Goal: Entertainment & Leisure: Consume media (video, audio)

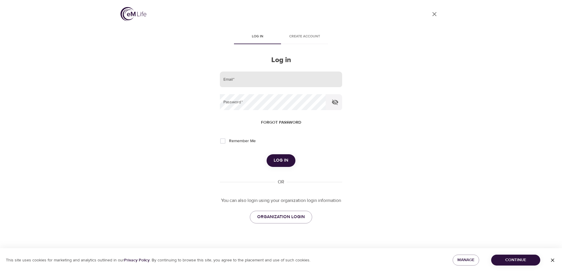
click at [257, 75] on input "email" at bounding box center [281, 79] width 122 height 16
click at [197, 129] on div "User Profile Log in Create account Log in Email   * Password   * Forgot passwor…" at bounding box center [281, 136] width 335 height 272
click at [234, 138] on span "Remember Me" at bounding box center [242, 141] width 27 height 6
click at [229, 138] on input "Remember Me" at bounding box center [223, 141] width 12 height 12
checkbox input "true"
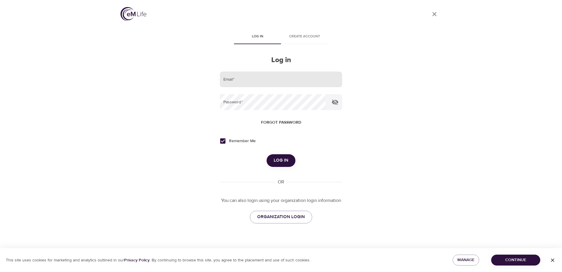
click at [254, 84] on input "email" at bounding box center [281, 79] width 122 height 16
type input "alex.charyna@conocophillips.com"
click at [283, 226] on div "Log in Create account Log in Email   * alex.charyna@conocophillips.com Password…" at bounding box center [281, 130] width 122 height 200
click at [287, 216] on span "ORGANIZATION LOGIN" at bounding box center [281, 217] width 48 height 8
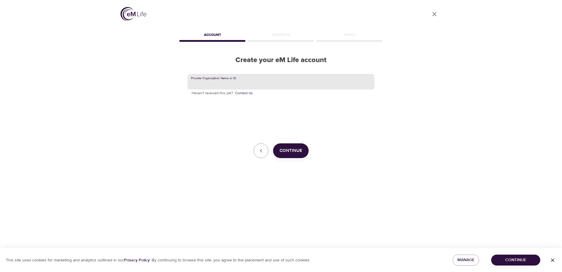
click at [264, 82] on input "text" at bounding box center [281, 82] width 187 height 16
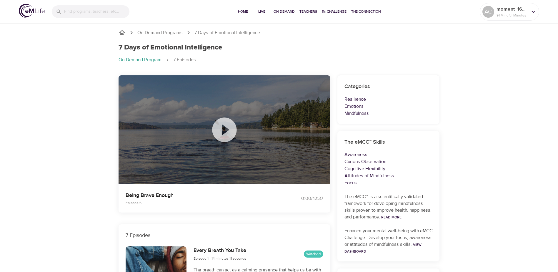
drag, startPoint x: 83, startPoint y: 152, endPoint x: 84, endPoint y: 149, distance: 3.3
click at [216, 133] on icon at bounding box center [224, 129] width 24 height 24
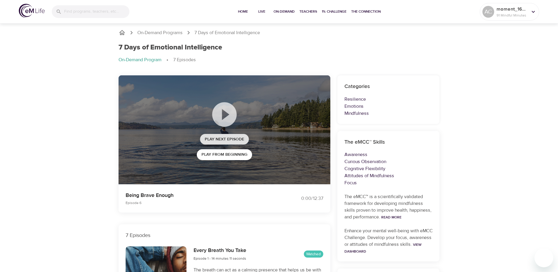
click at [214, 139] on span "Play Next Episode" at bounding box center [224, 139] width 39 height 7
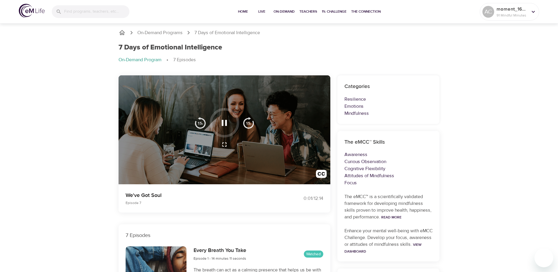
click at [224, 145] on icon "button" at bounding box center [224, 144] width 7 height 7
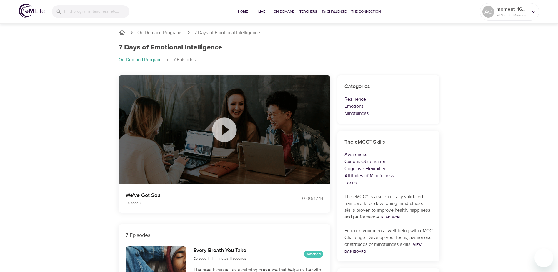
click at [189, 61] on p "7 Episodes" at bounding box center [184, 59] width 23 height 7
